Goal: Task Accomplishment & Management: Manage account settings

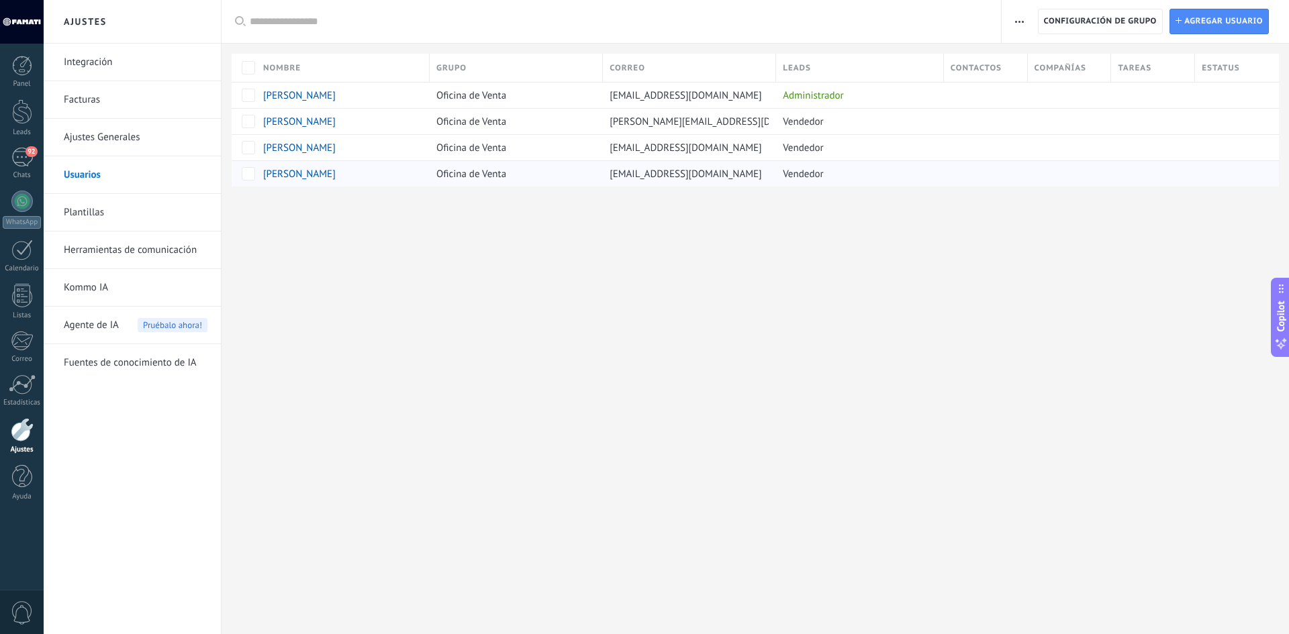
click at [295, 170] on div "[PERSON_NAME]" at bounding box center [335, 174] width 144 height 12
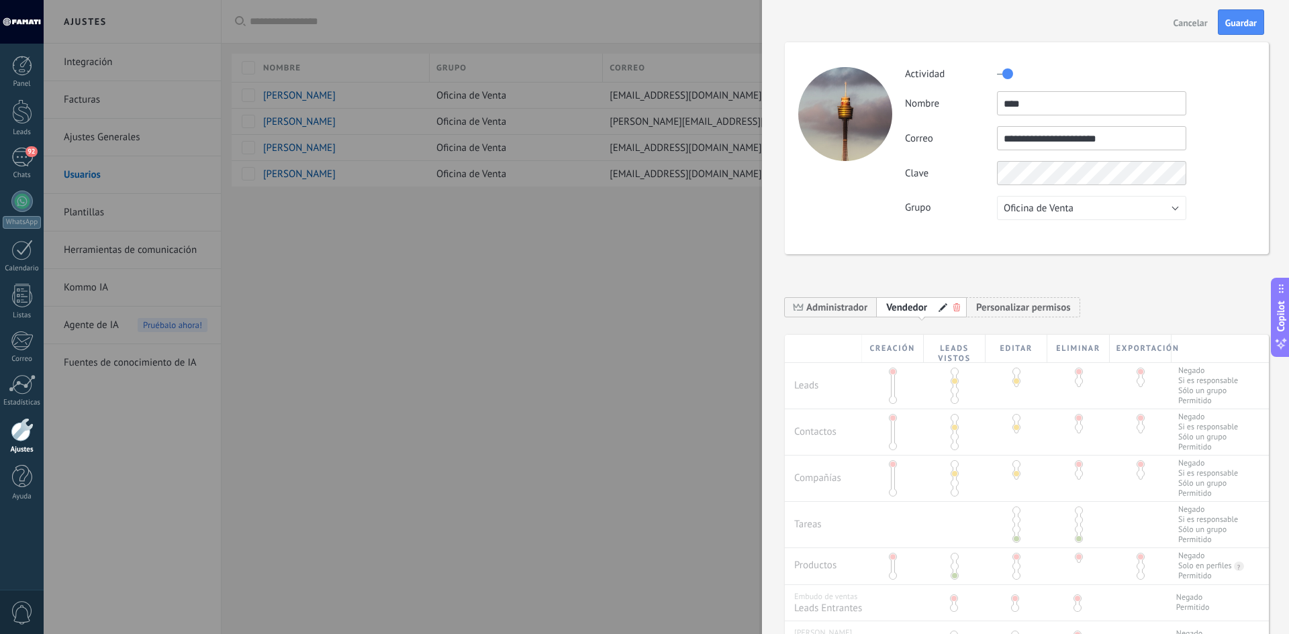
click at [963, 215] on div "Grupo Oficina de Venta Usuarios libres Oficina de Venta" at bounding box center [1080, 208] width 350 height 24
click at [1236, 32] on button "Guardar" at bounding box center [1241, 22] width 46 height 26
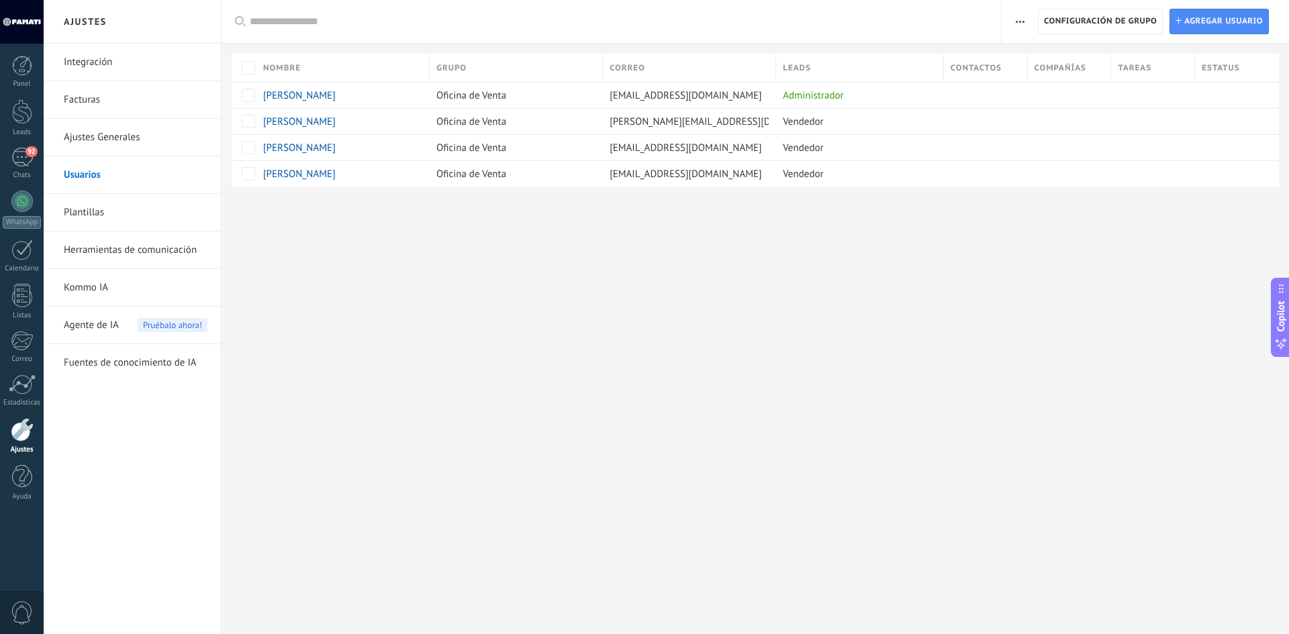
click at [818, 324] on div "Ajustes Integración Facturas Ajustes Generales Usuarios Plantillas Herramientas…" at bounding box center [666, 317] width 1245 height 634
